Goal: Task Accomplishment & Management: Use online tool/utility

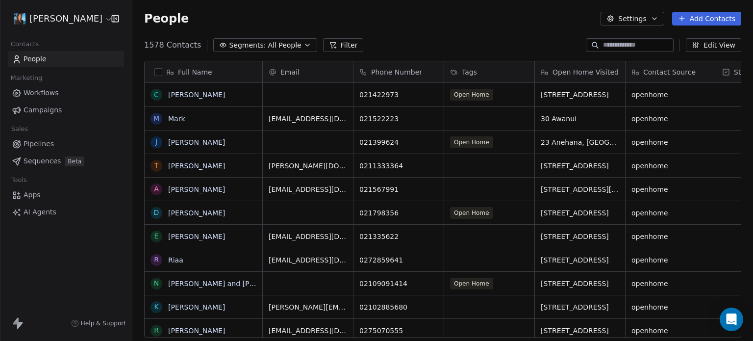
scroll to position [8, 8]
click at [45, 156] on span "Sequences" at bounding box center [42, 161] width 37 height 10
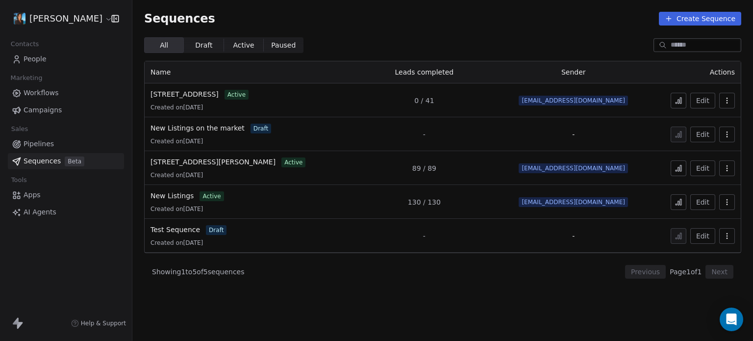
click at [246, 100] on div "30 Awanui road active Created on Aug 30, 2025" at bounding box center [247, 100] width 193 height 22
click at [184, 92] on span "[STREET_ADDRESS]" at bounding box center [185, 94] width 68 height 8
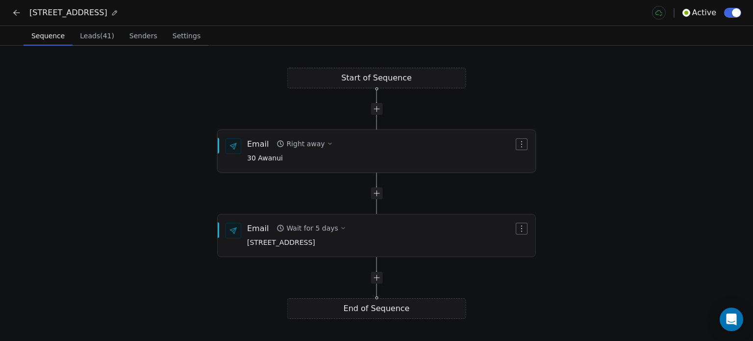
click at [259, 141] on div "Email" at bounding box center [258, 143] width 22 height 11
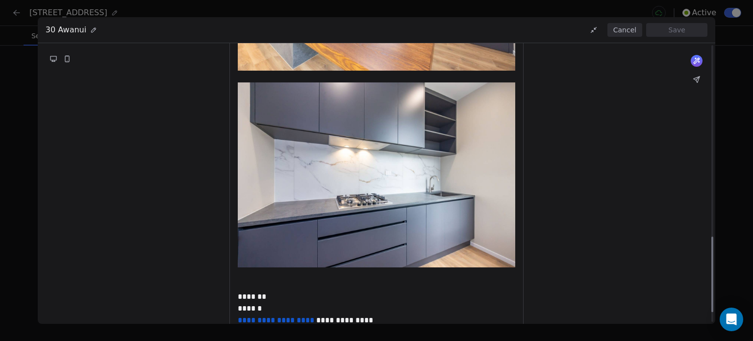
scroll to position [747, 0]
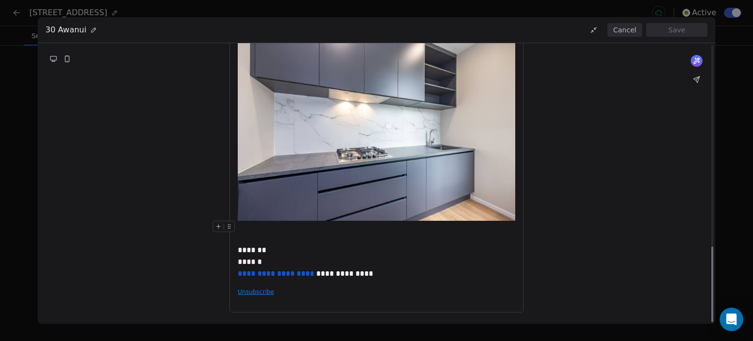
click at [727, 115] on div "**********" at bounding box center [376, 170] width 753 height 341
click at [693, 77] on icon at bounding box center [697, 80] width 8 height 8
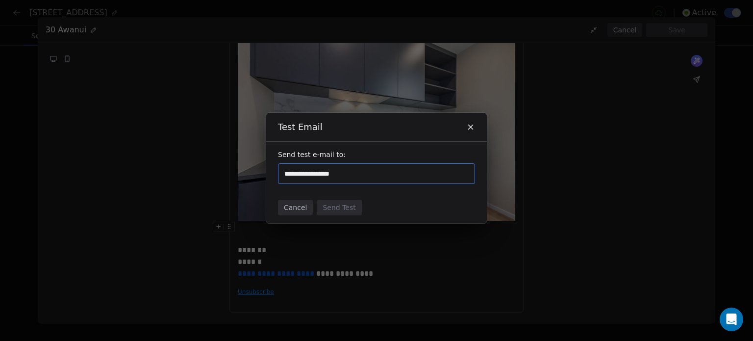
type input "**********"
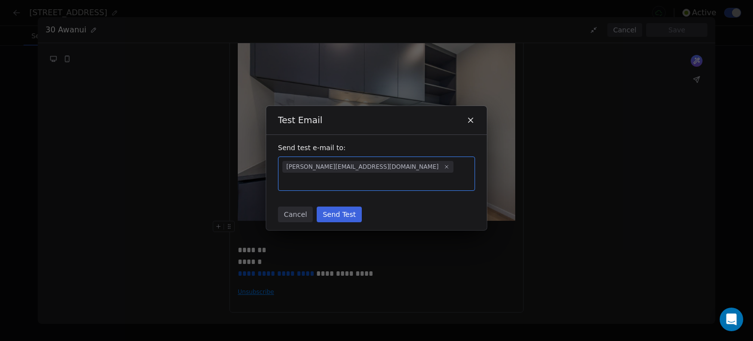
click at [342, 208] on button "Send Test" at bounding box center [339, 214] width 45 height 16
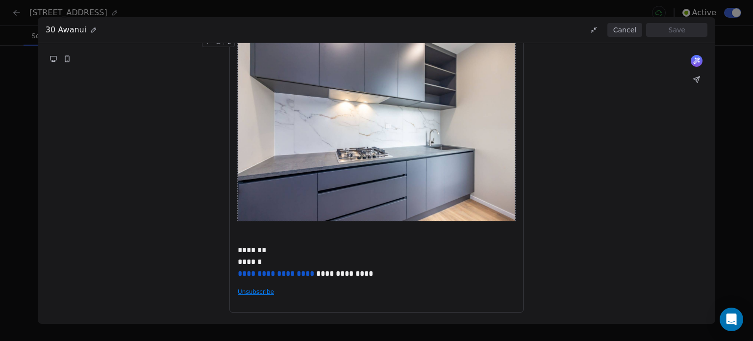
click at [739, 109] on div "**********" at bounding box center [376, 170] width 753 height 341
click at [623, 28] on button "Cancel" at bounding box center [625, 30] width 35 height 14
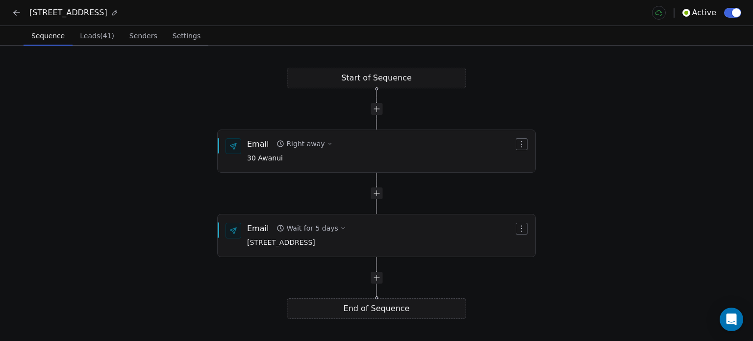
click at [21, 15] on icon at bounding box center [17, 13] width 10 height 10
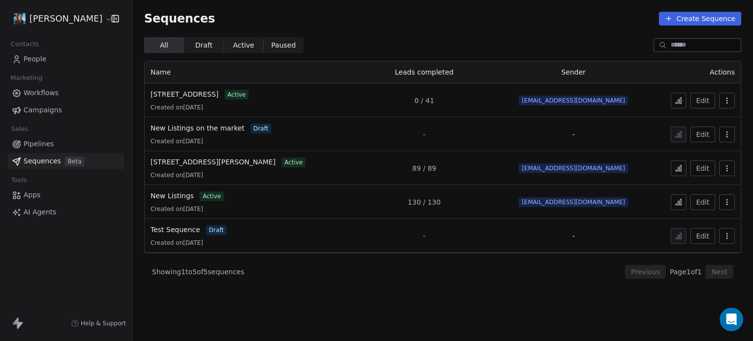
click at [29, 60] on span "People" at bounding box center [35, 59] width 23 height 10
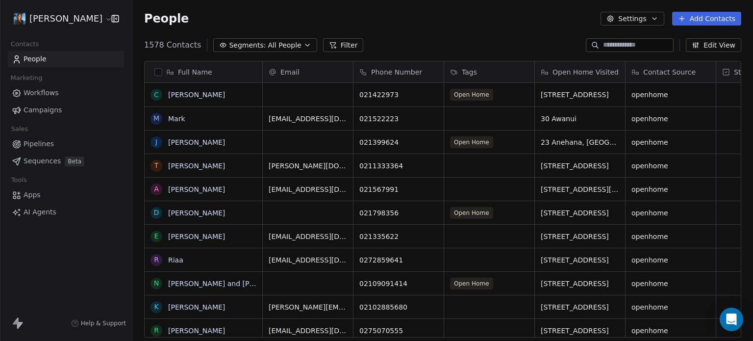
click at [46, 161] on span "Sequences" at bounding box center [42, 161] width 37 height 10
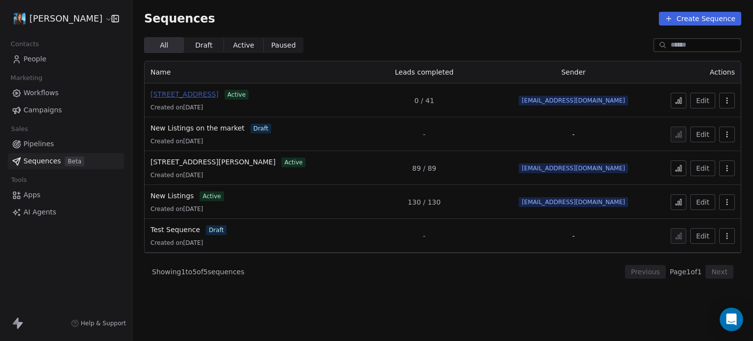
click at [169, 93] on span "[STREET_ADDRESS]" at bounding box center [185, 94] width 68 height 8
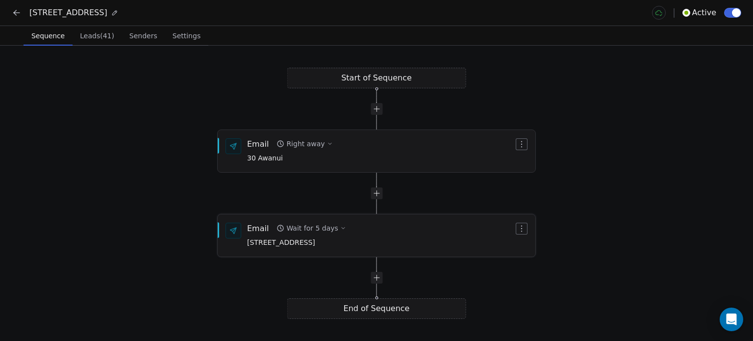
click at [267, 229] on div "Email" at bounding box center [258, 228] width 22 height 11
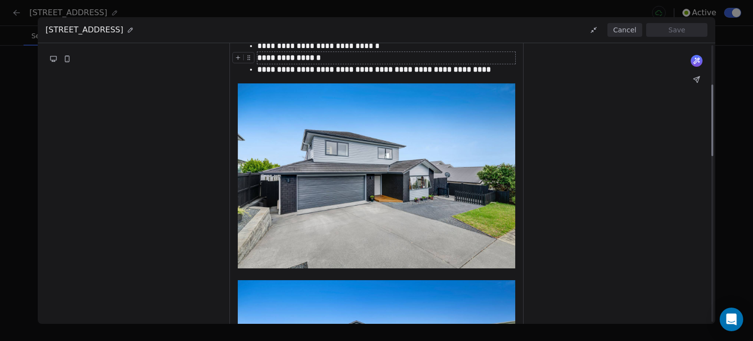
scroll to position [154, 0]
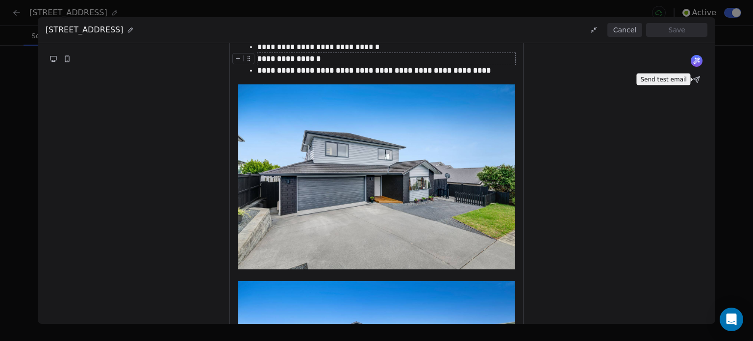
click at [700, 81] on icon at bounding box center [697, 80] width 8 height 8
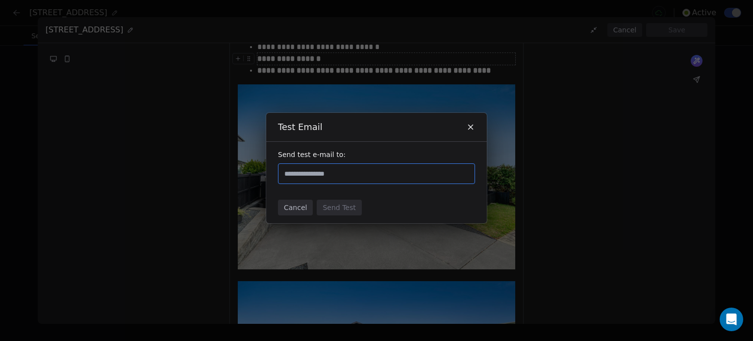
click at [352, 168] on input "text" at bounding box center [376, 174] width 188 height 12
type input "**********"
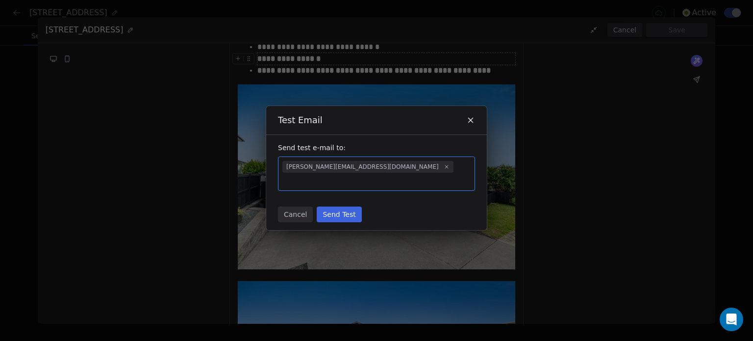
click at [347, 206] on button "Send Test" at bounding box center [339, 214] width 45 height 16
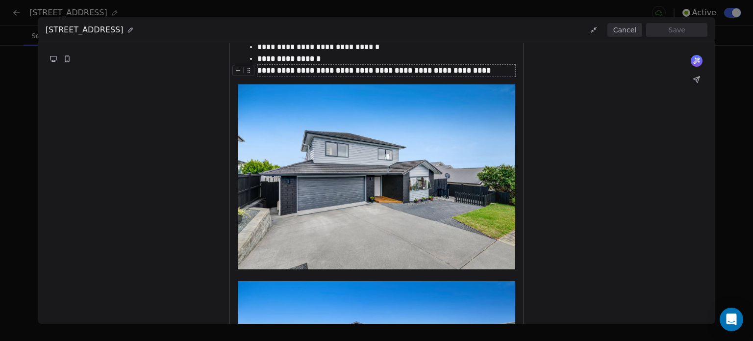
click at [626, 26] on button "Cancel" at bounding box center [625, 30] width 35 height 14
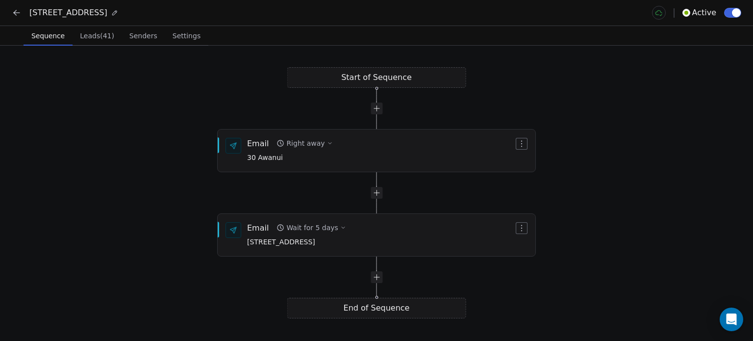
click at [8, 9] on div "30 Awanui road Active" at bounding box center [376, 13] width 753 height 26
click at [82, 41] on span "Leads (41)" at bounding box center [97, 36] width 42 height 14
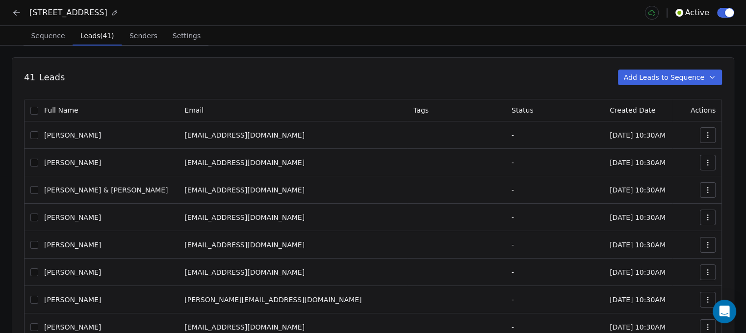
click at [82, 41] on span "Leads (41)" at bounding box center [97, 36] width 41 height 14
click at [66, 41] on button "Sequence Sequence" at bounding box center [48, 36] width 49 height 20
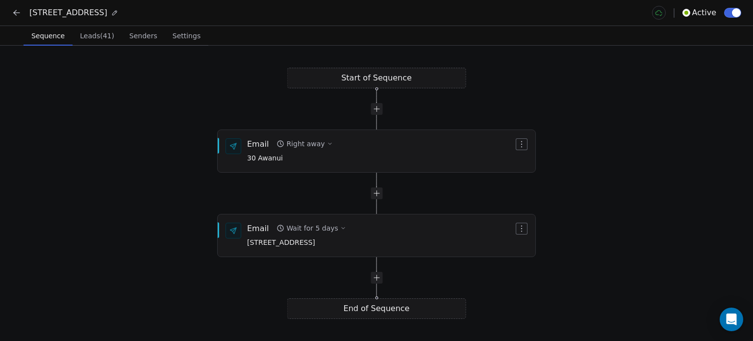
click at [66, 41] on button "Sequence Sequence" at bounding box center [48, 36] width 49 height 20
click at [18, 13] on icon at bounding box center [17, 13] width 6 height 0
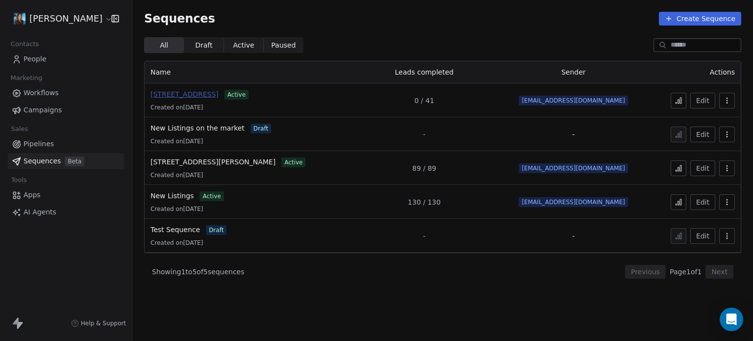
click at [182, 95] on span "[STREET_ADDRESS]" at bounding box center [185, 94] width 68 height 8
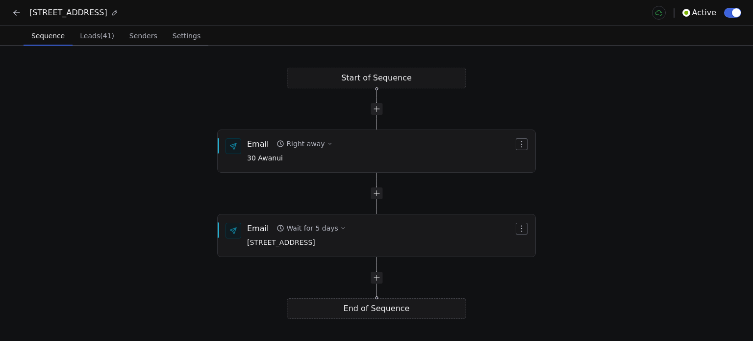
click at [88, 38] on span "Leads (41)" at bounding box center [97, 36] width 42 height 14
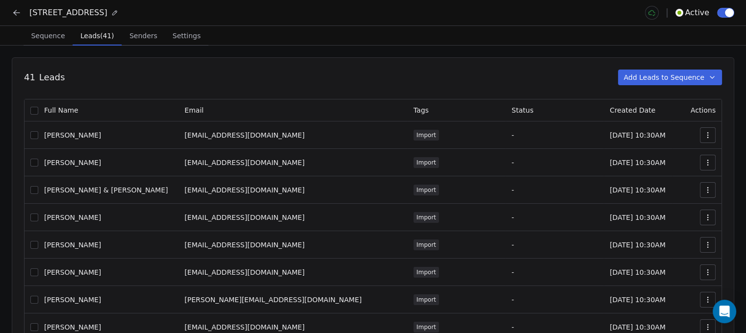
click at [644, 77] on button "Add Leads to Sequence" at bounding box center [670, 78] width 104 height 16
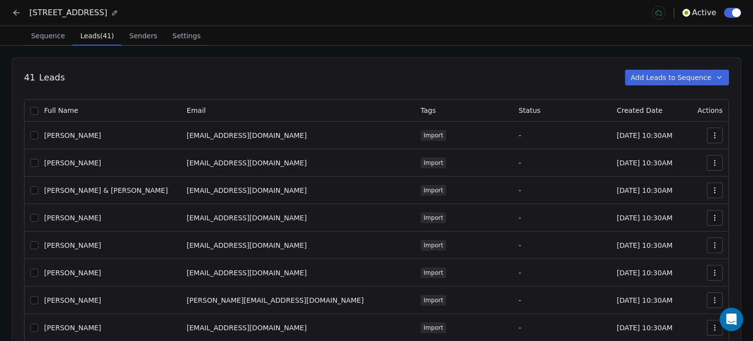
click at [46, 29] on span "Sequence" at bounding box center [48, 36] width 42 height 14
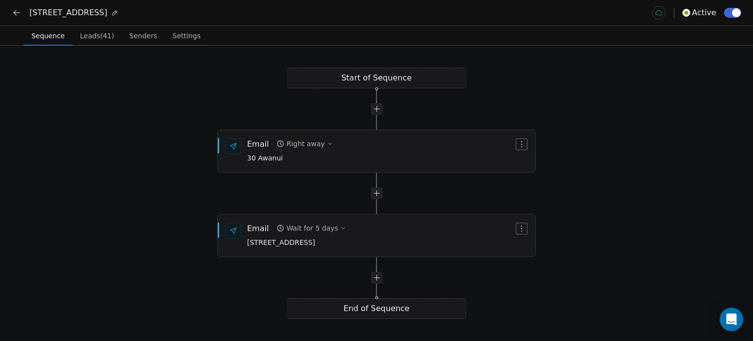
click at [4, 8] on div "30 Awanui road Active" at bounding box center [376, 13] width 753 height 26
click at [14, 11] on icon at bounding box center [17, 13] width 10 height 10
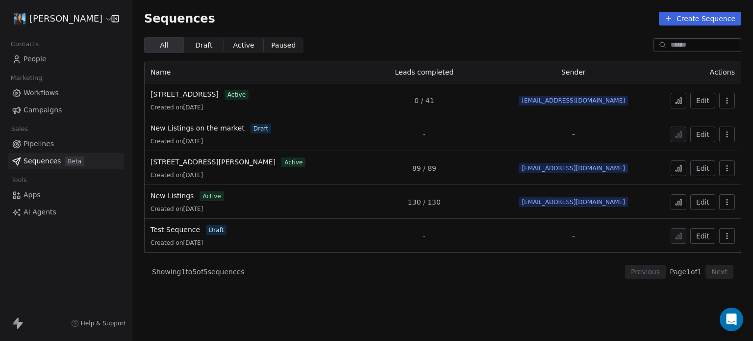
click at [676, 101] on icon at bounding box center [679, 101] width 8 height 8
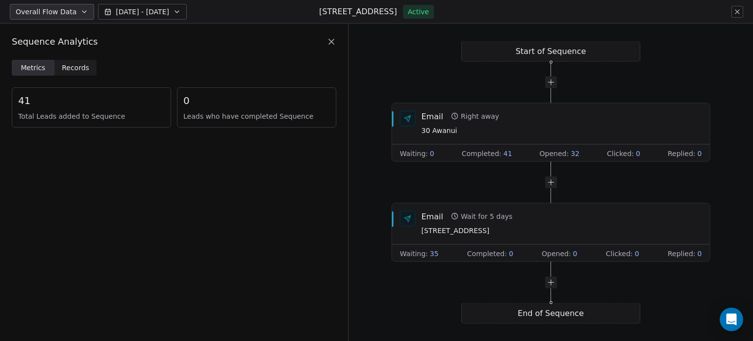
click at [24, 99] on span "41" at bounding box center [91, 101] width 147 height 14
click at [74, 67] on span "Records" at bounding box center [75, 68] width 27 height 10
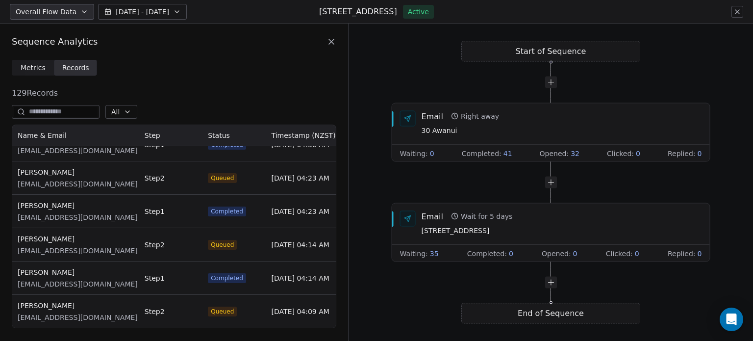
scroll to position [319, 0]
click at [220, 63] on div "Metrics Metrics Records Records" at bounding box center [174, 68] width 325 height 16
click at [336, 39] on div "Sequence Analytics" at bounding box center [174, 42] width 348 height 36
click at [333, 40] on icon at bounding box center [331, 41] width 5 height 5
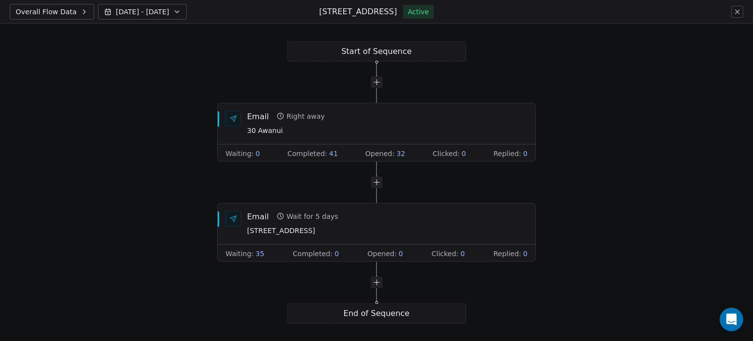
click at [736, 9] on icon at bounding box center [738, 12] width 8 height 8
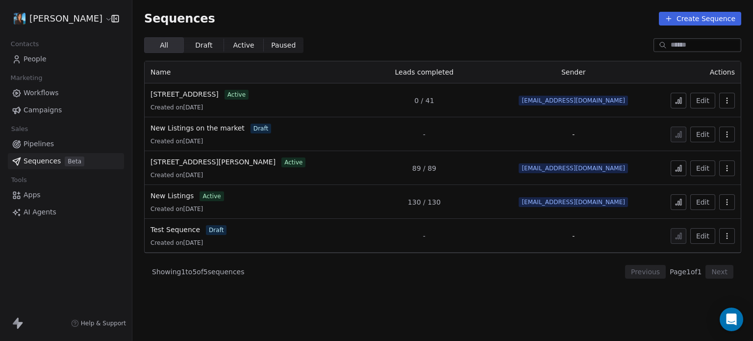
click at [23, 67] on link "People" at bounding box center [66, 59] width 116 height 16
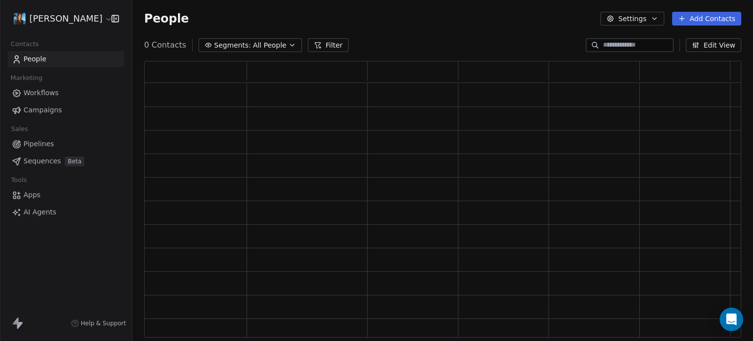
scroll to position [269, 590]
click at [23, 58] on link "People" at bounding box center [66, 59] width 116 height 16
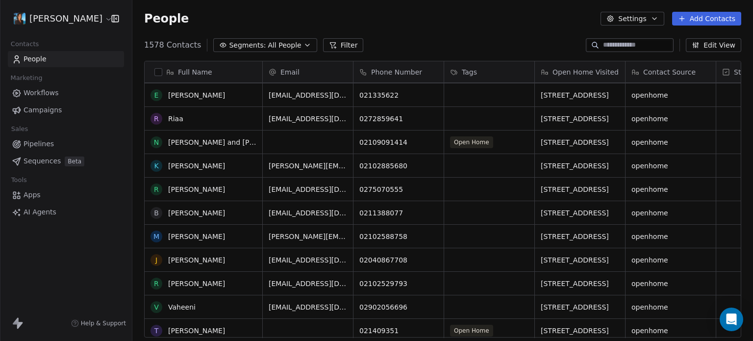
scroll to position [0, 0]
